Goal: Task Accomplishment & Management: Manage account settings

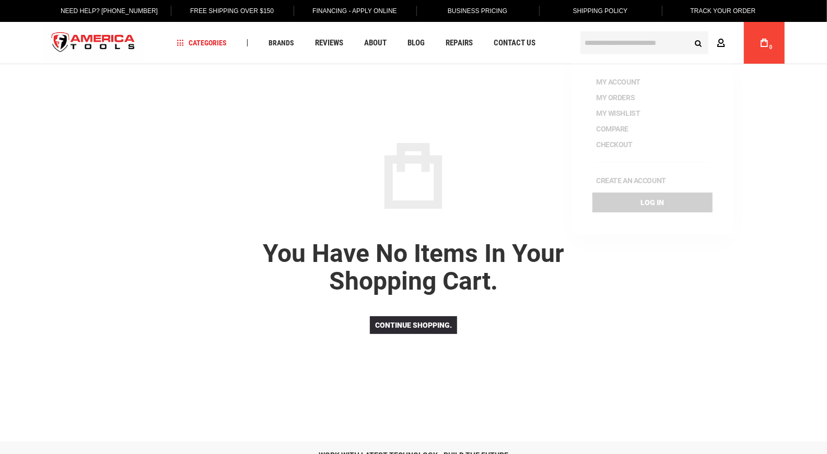
click at [721, 48] on link "Account" at bounding box center [724, 43] width 20 height 20
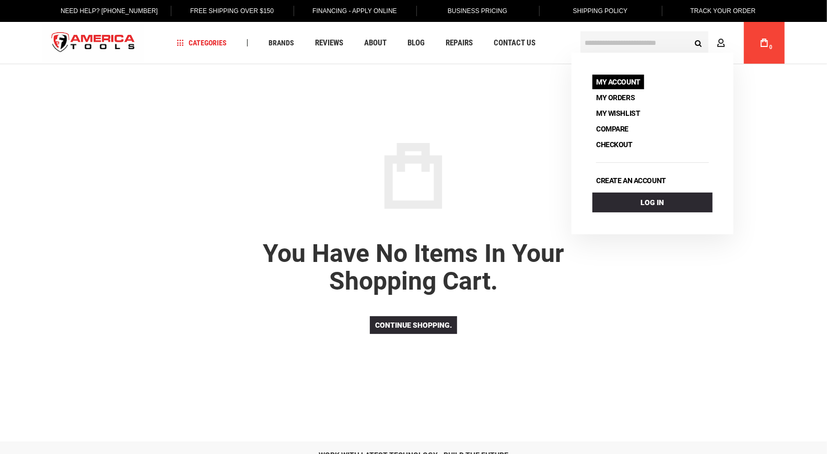
click at [636, 84] on link "My Account" at bounding box center [618, 82] width 52 height 15
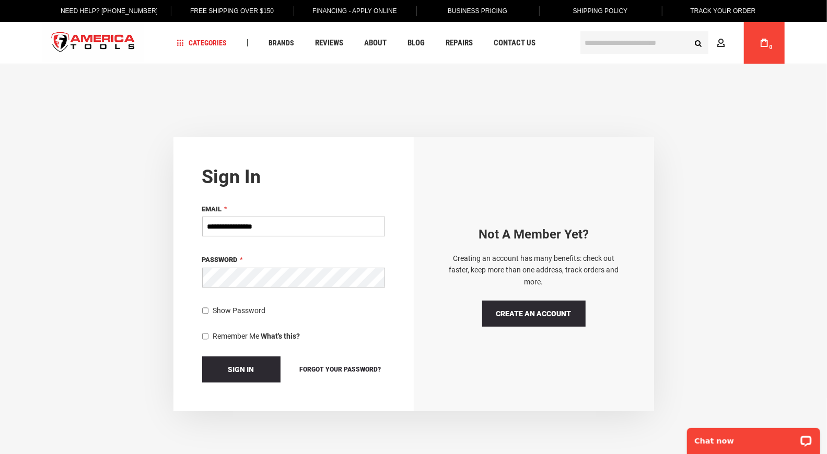
type input "**********"
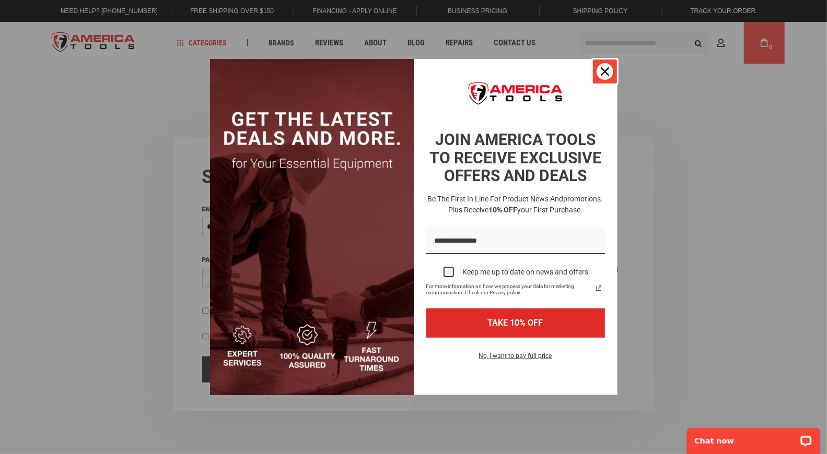
click at [608, 74] on icon "close icon" at bounding box center [605, 71] width 8 height 8
